Goal: Task Accomplishment & Management: Use online tool/utility

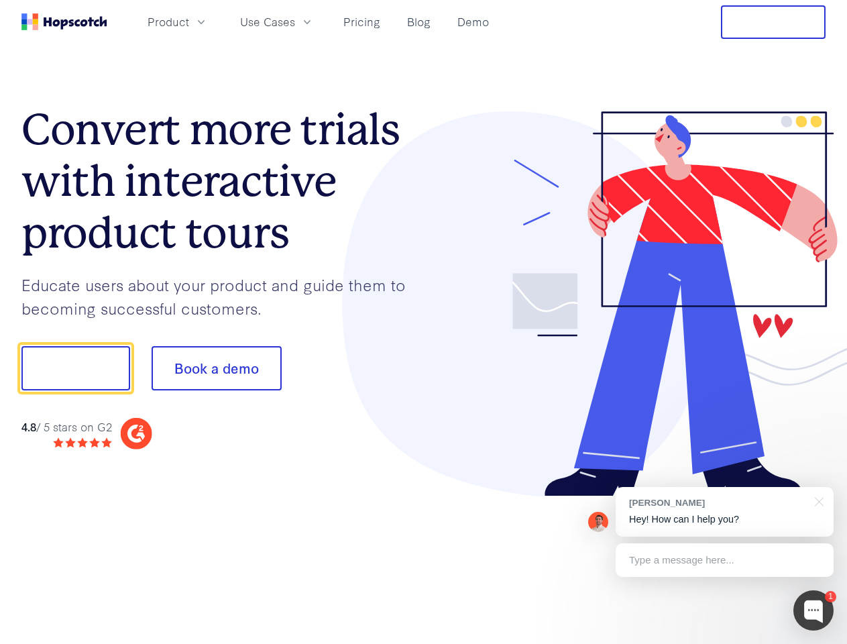
click at [424, 322] on div at bounding box center [625, 304] width 403 height 386
click at [189, 21] on span "Product" at bounding box center [169, 21] width 42 height 17
click at [295, 21] on span "Use Cases" at bounding box center [267, 21] width 55 height 17
click at [774, 22] on button "Free Trial" at bounding box center [773, 22] width 105 height 34
click at [75, 368] on button "Show me!" at bounding box center [75, 368] width 109 height 44
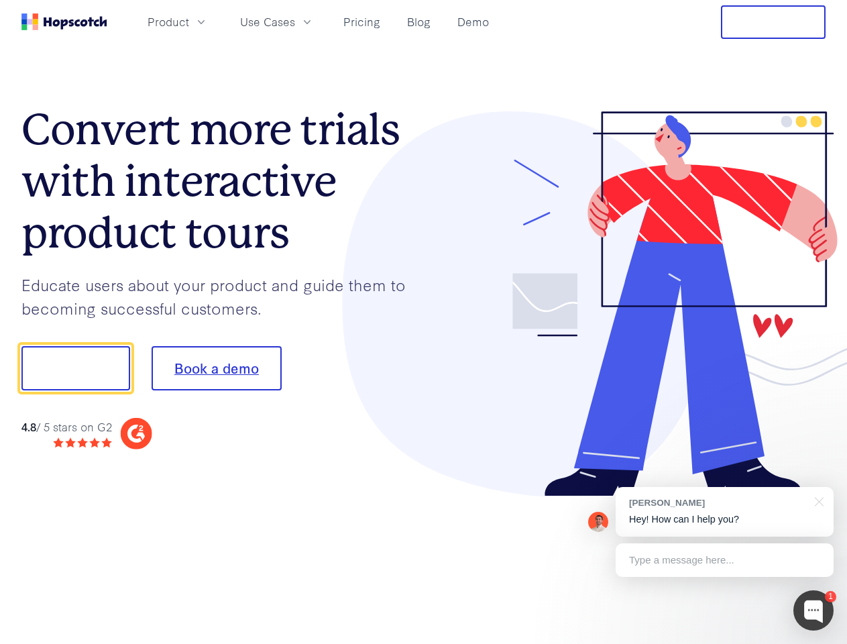
click at [216, 368] on button "Book a demo" at bounding box center [217, 368] width 130 height 44
click at [814, 611] on div at bounding box center [814, 610] width 40 height 40
click at [725, 512] on div "[PERSON_NAME] Hey! How can I help you?" at bounding box center [725, 512] width 218 height 50
click at [817, 501] on div at bounding box center [708, 367] width 252 height 448
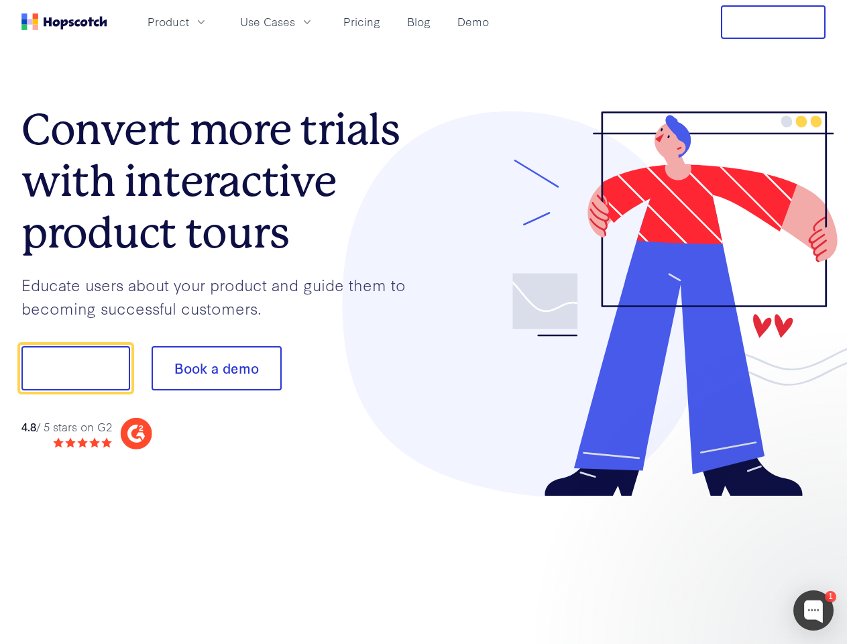
click at [725, 560] on div at bounding box center [708, 457] width 252 height 268
